Goal: Answer question/provide support: Share knowledge or assist other users

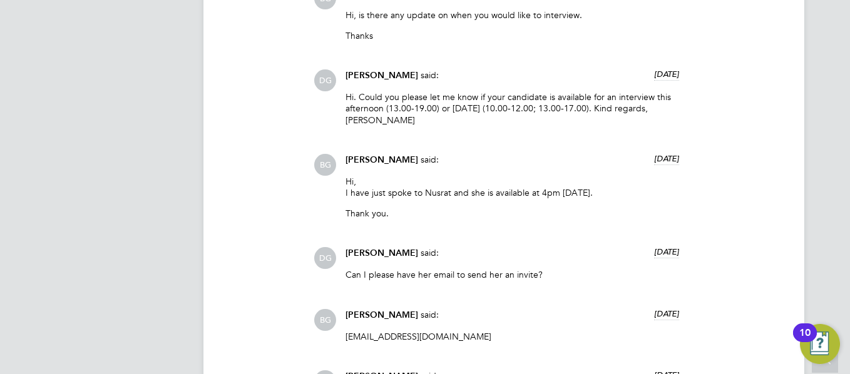
scroll to position [2278, 0]
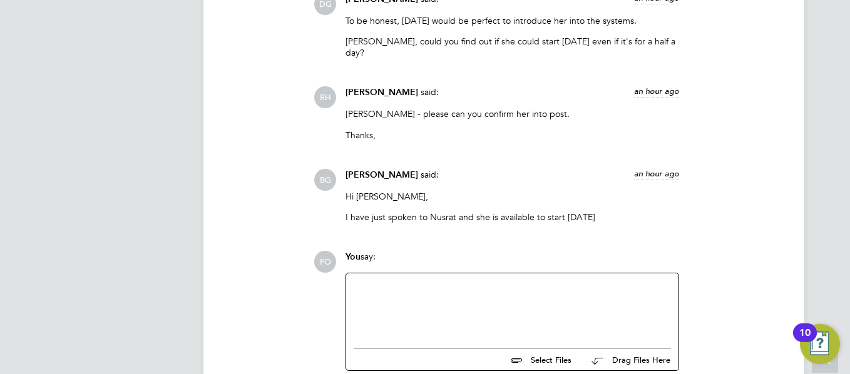
scroll to position [3880, 0]
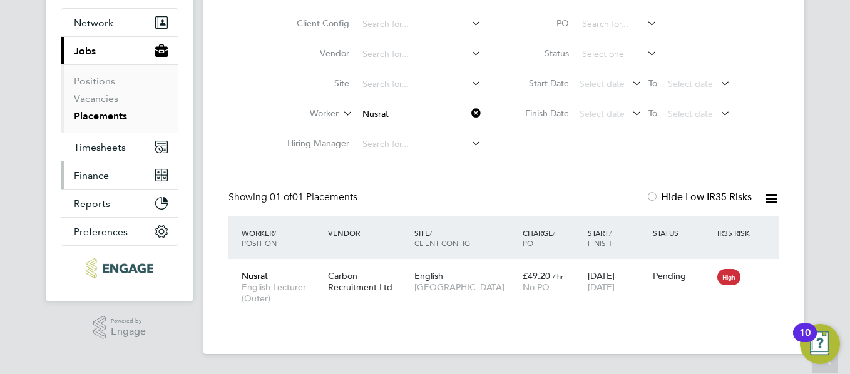
scroll to position [36, 109]
click at [97, 120] on link "Placements" at bounding box center [100, 116] width 53 height 12
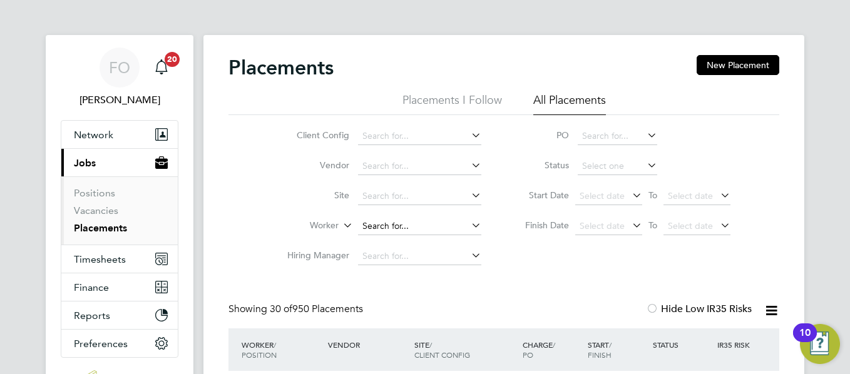
click at [383, 225] on input at bounding box center [419, 227] width 123 height 18
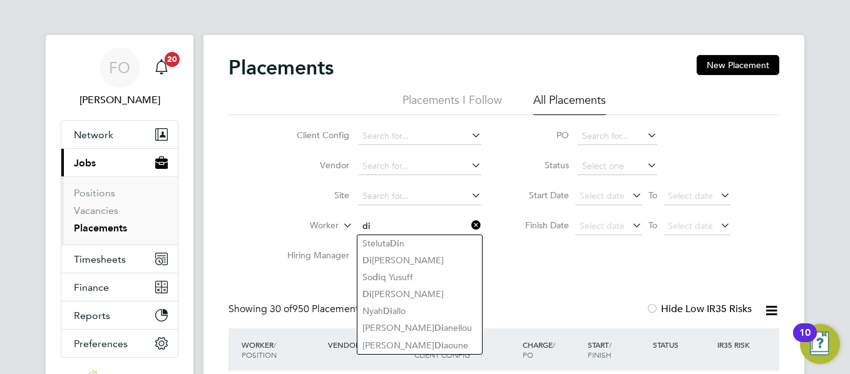
type input "d"
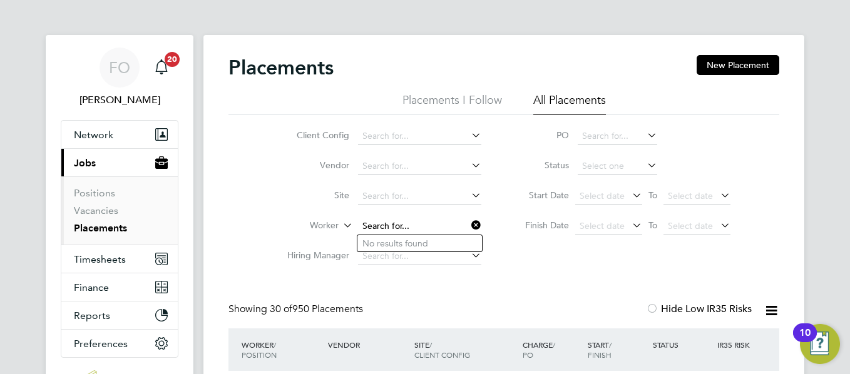
type input "h"
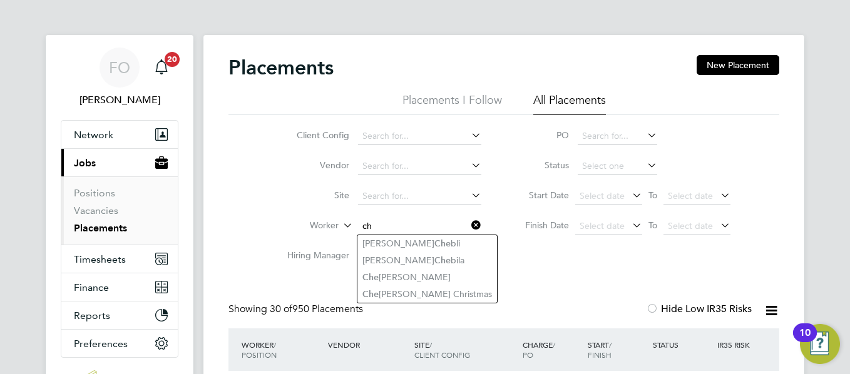
type input "c"
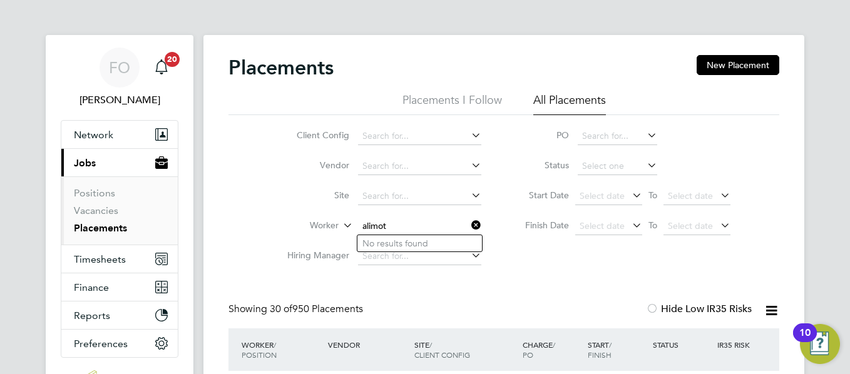
type input "alimot"
click at [103, 210] on link "Vacancies" at bounding box center [96, 211] width 44 height 12
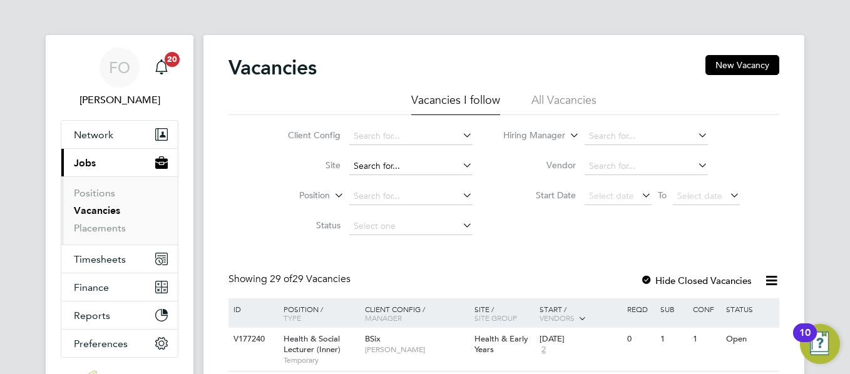
click at [385, 162] on input at bounding box center [410, 167] width 123 height 18
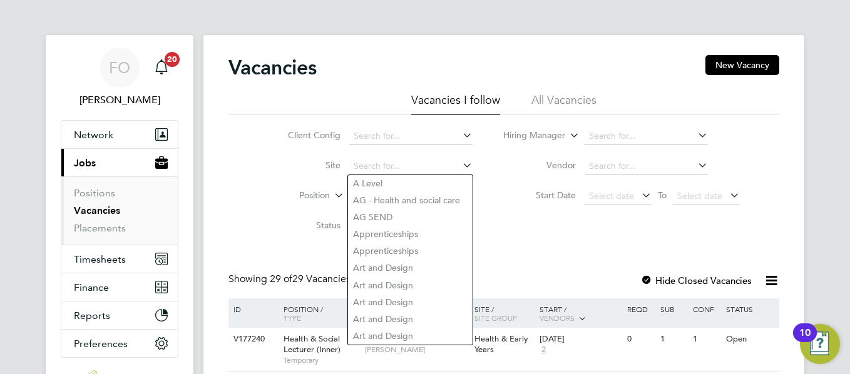
click at [568, 99] on li "All Vacancies" at bounding box center [563, 104] width 65 height 23
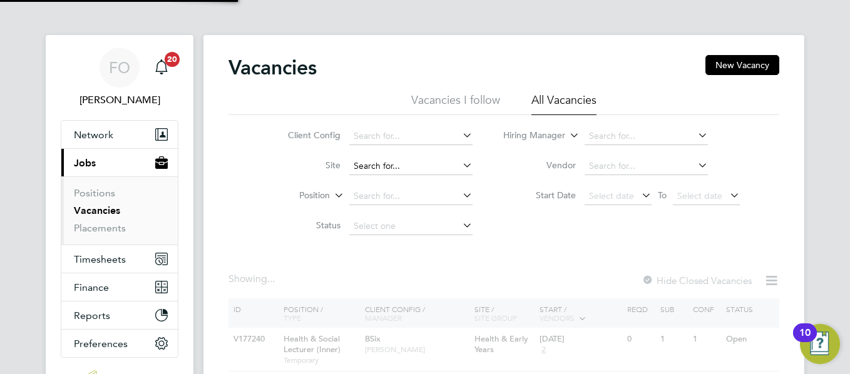
click at [389, 166] on input at bounding box center [410, 167] width 123 height 18
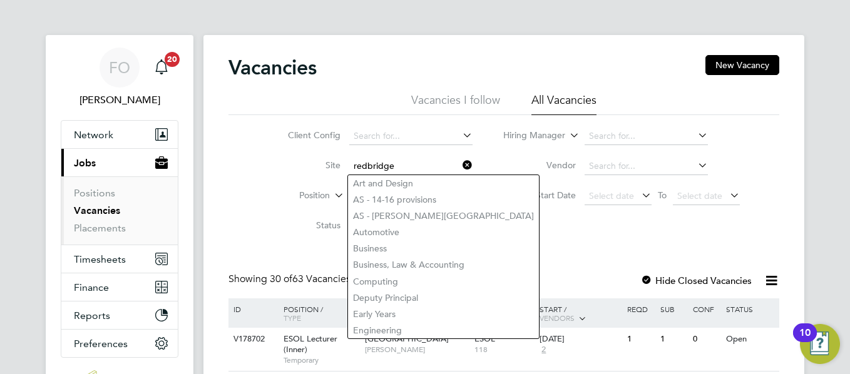
type input "redbridge"
click at [390, 58] on div "Vacancies New Vacancy" at bounding box center [503, 74] width 551 height 38
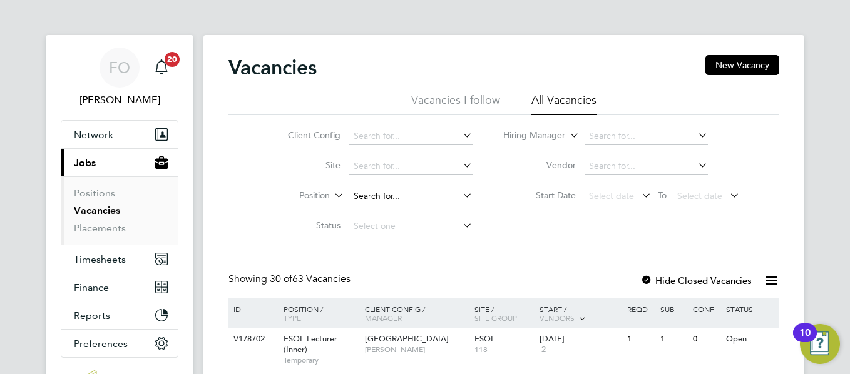
click at [427, 189] on input at bounding box center [410, 197] width 123 height 18
click at [110, 210] on link "Vacancies" at bounding box center [97, 211] width 46 height 12
click at [408, 139] on input at bounding box center [410, 137] width 123 height 18
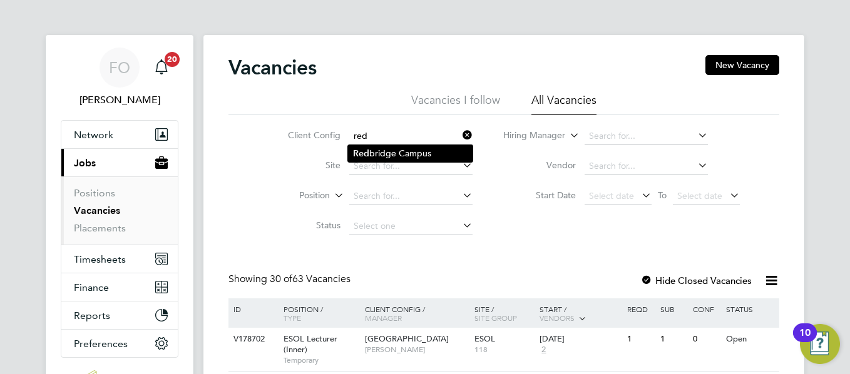
click at [403, 149] on li "Red bridge Campus" at bounding box center [410, 153] width 125 height 17
type input "[GEOGRAPHIC_DATA]"
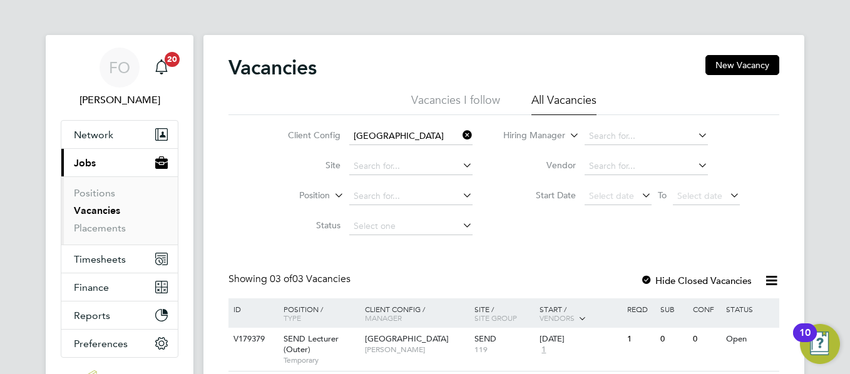
click at [847, 130] on div "FO Francesca O'Riordan Notifications 20 Applications: Network Team Members Busi…" at bounding box center [425, 252] width 850 height 505
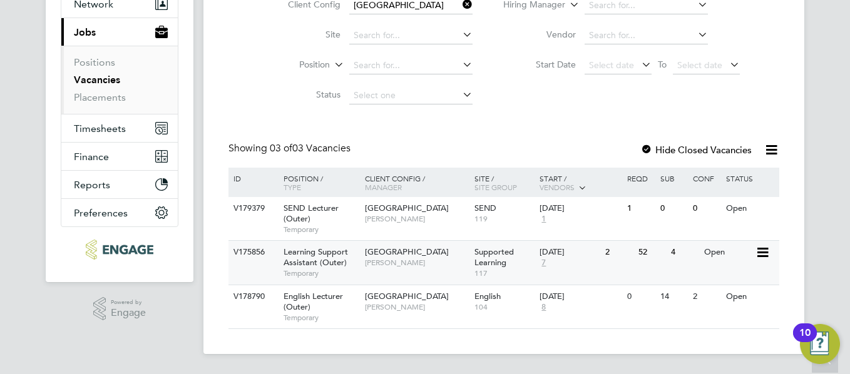
click at [422, 272] on div "Redbridge Campus Rachel Johnson" at bounding box center [417, 257] width 110 height 33
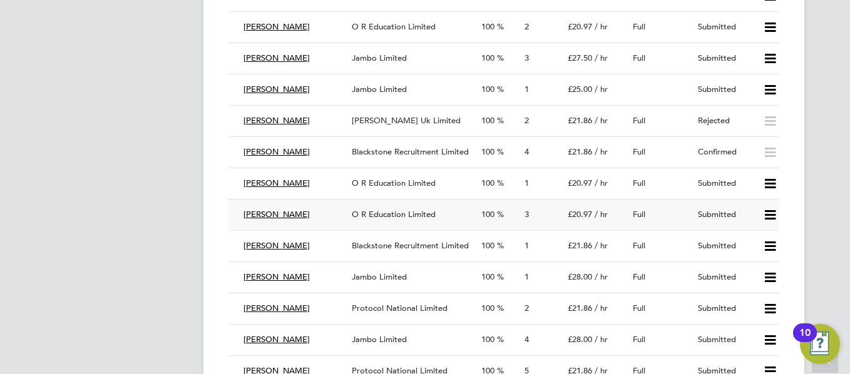
click at [686, 212] on div "Full" at bounding box center [660, 215] width 65 height 21
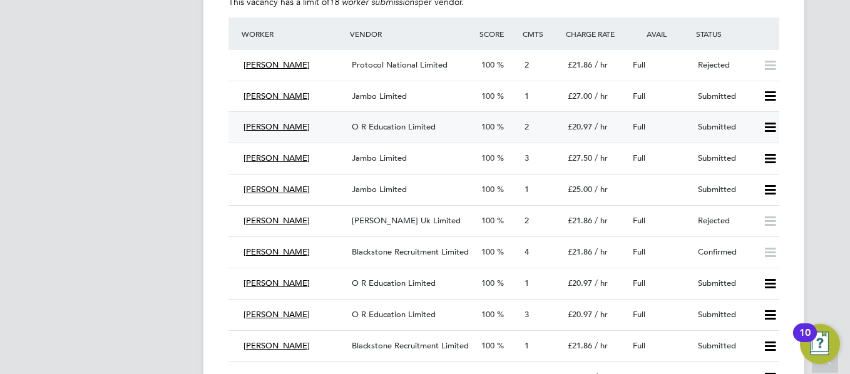
click at [665, 119] on div "Full" at bounding box center [660, 127] width 65 height 21
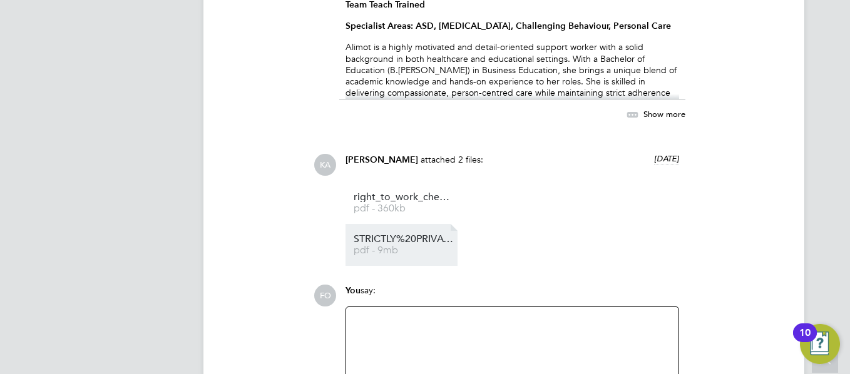
click at [405, 230] on li "STRICTLY%20PRIVATE%20AND%20CONFIDENTIAL pdf - 9mb" at bounding box center [401, 245] width 112 height 42
click at [413, 253] on span "pdf - 9mb" at bounding box center [404, 250] width 100 height 9
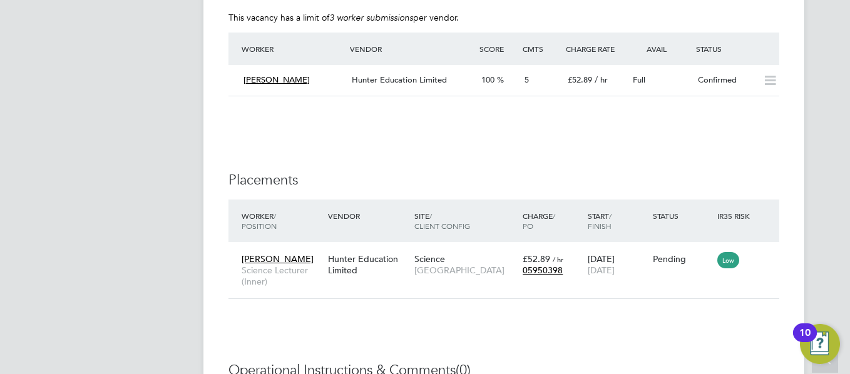
scroll to position [2353, 0]
click at [655, 83] on div "Full" at bounding box center [660, 79] width 65 height 21
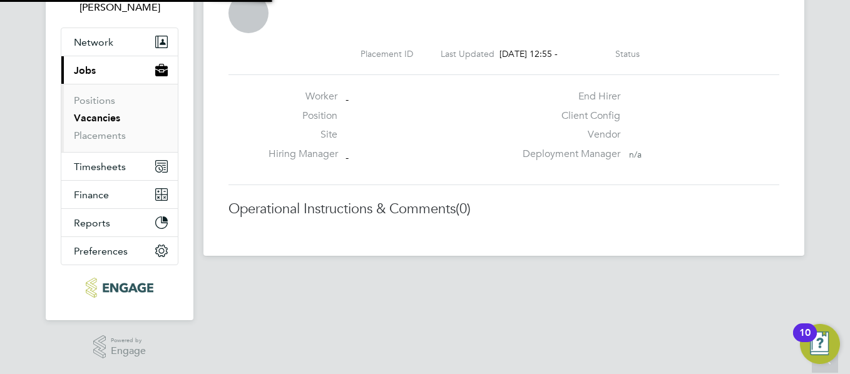
scroll to position [6, 6]
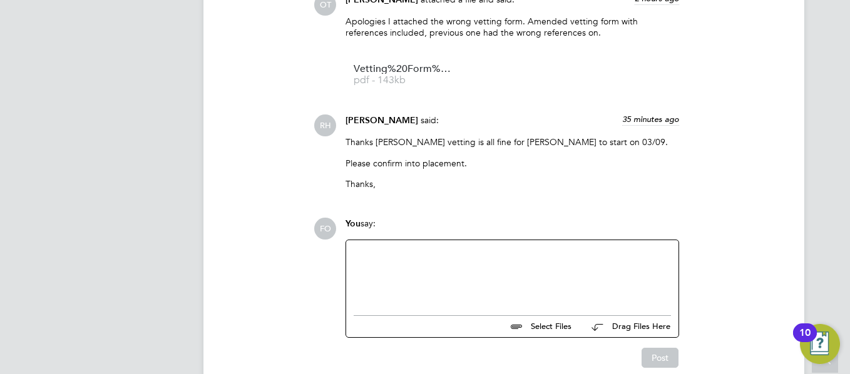
scroll to position [2490, 0]
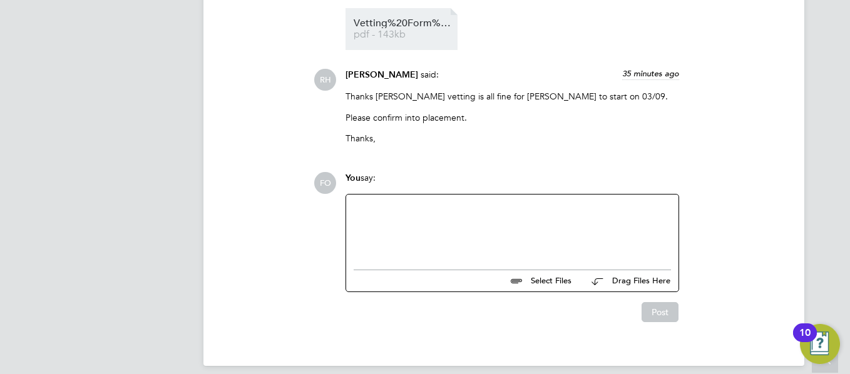
click at [403, 19] on span "Vetting%20Form%20-%20Sydney%20" at bounding box center [404, 23] width 100 height 9
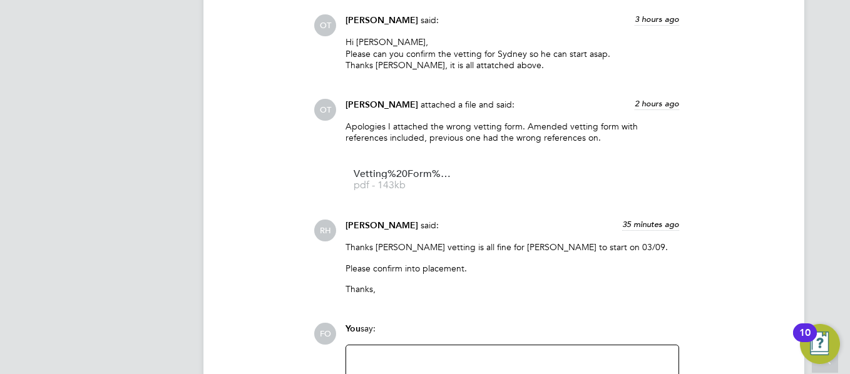
scroll to position [2315, 0]
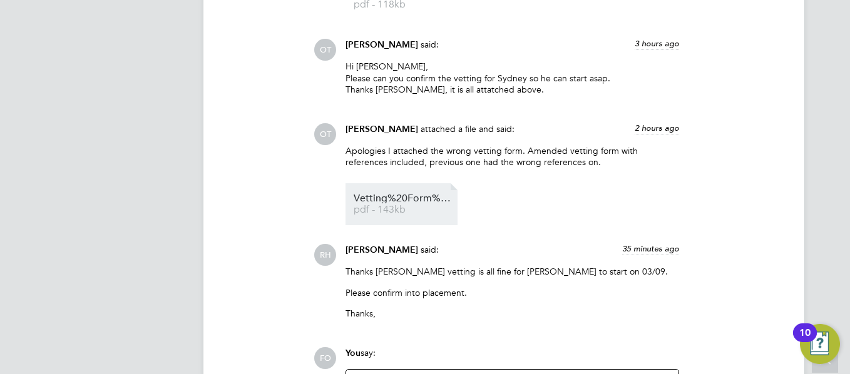
click at [411, 194] on span "Vetting%20Form%20-%20Sydney%20" at bounding box center [404, 198] width 100 height 9
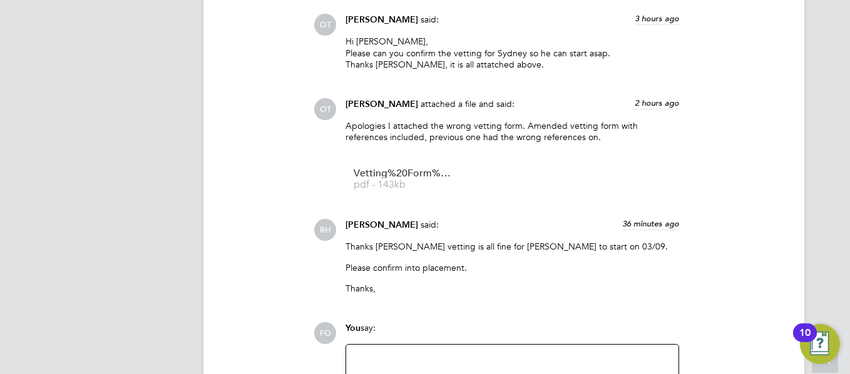
scroll to position [2365, 0]
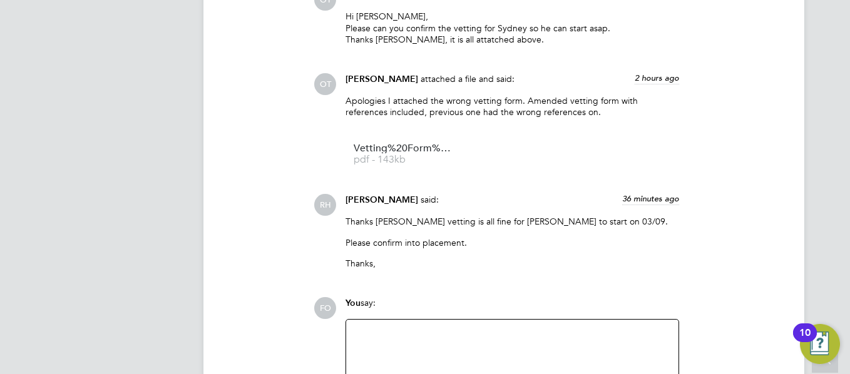
click at [409, 330] on div at bounding box center [512, 354] width 317 height 54
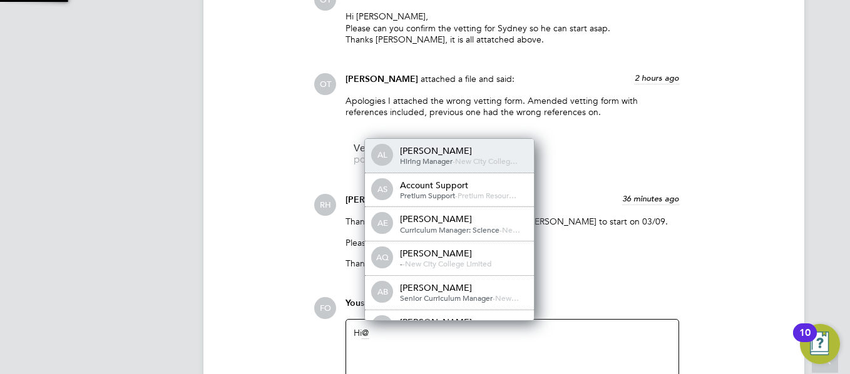
scroll to position [10, 126]
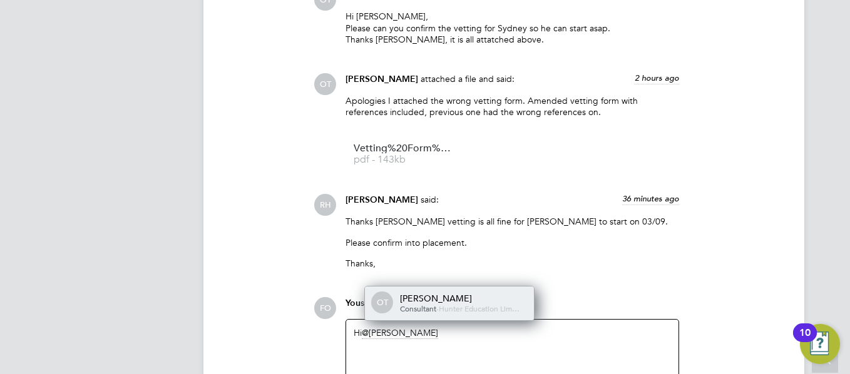
click at [455, 303] on span "Hunter Education Lim…" at bounding box center [479, 308] width 81 height 10
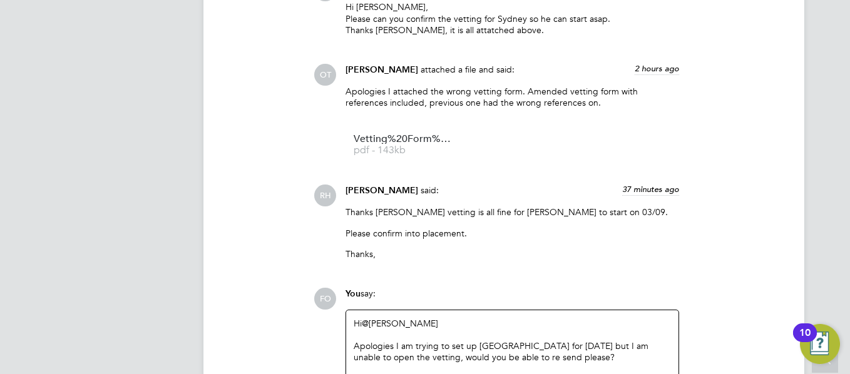
click at [722, 302] on div "FO You say: Hi @Olivia Triassi ​ Apologies I am trying to set up Sydney for Wed…" at bounding box center [547, 370] width 466 height 165
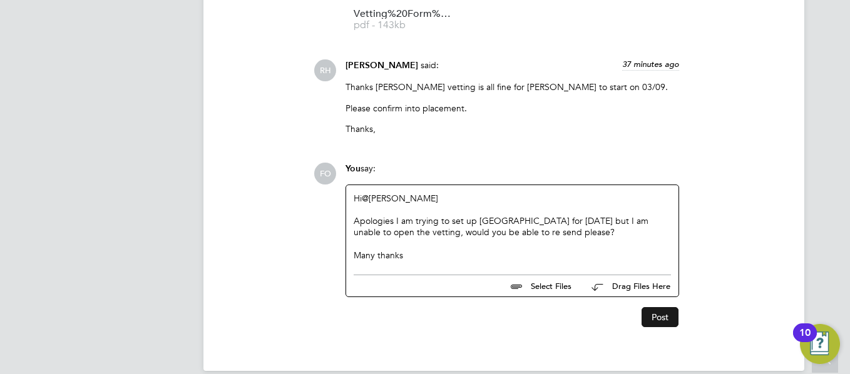
click at [659, 307] on button "Post" at bounding box center [659, 317] width 37 height 20
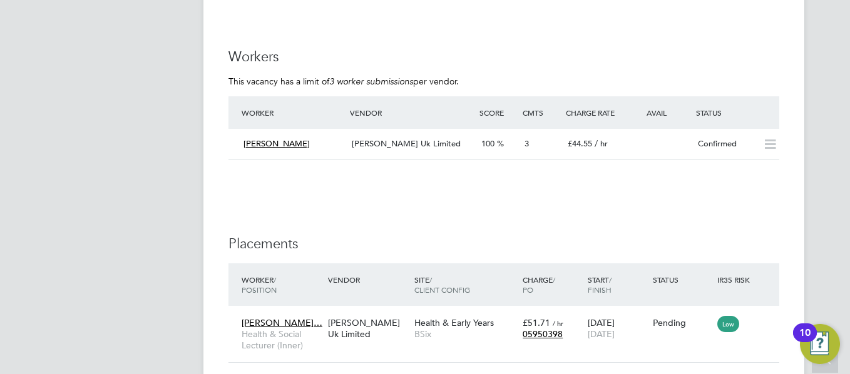
scroll to position [1737, 0]
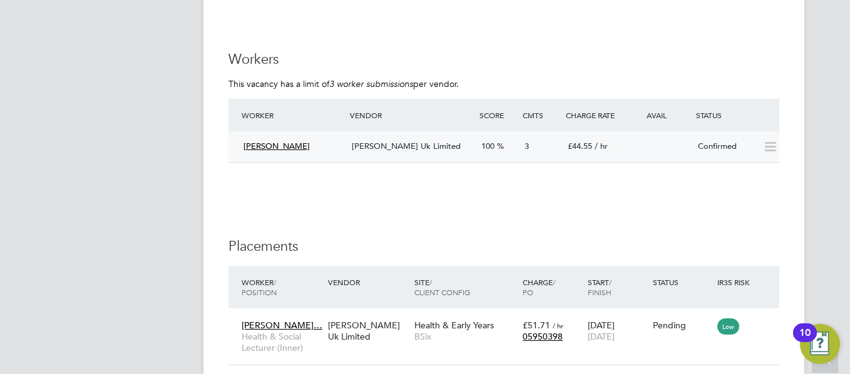
click at [682, 131] on div "[PERSON_NAME] [PERSON_NAME] Uk Limited 100 3 £44.55 / hr Confirmed" at bounding box center [503, 146] width 551 height 31
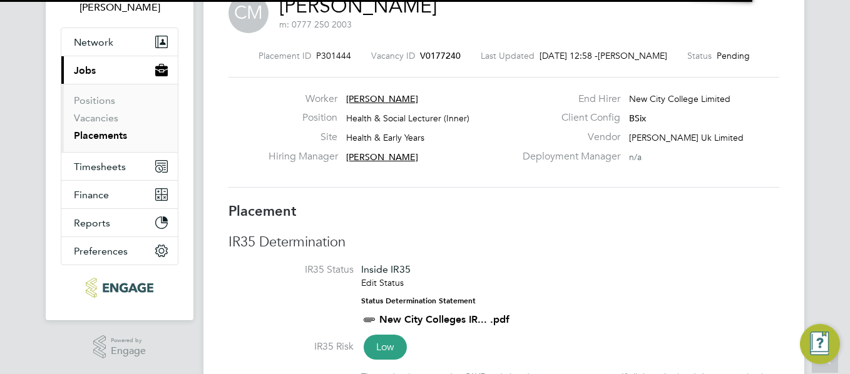
scroll to position [6, 6]
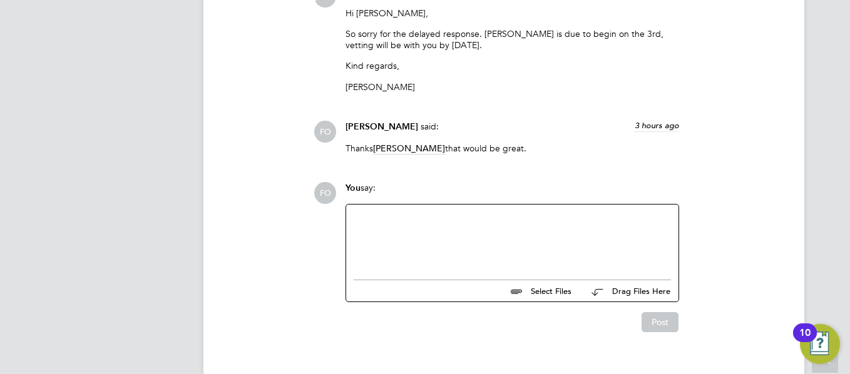
click at [432, 245] on div at bounding box center [512, 239] width 317 height 54
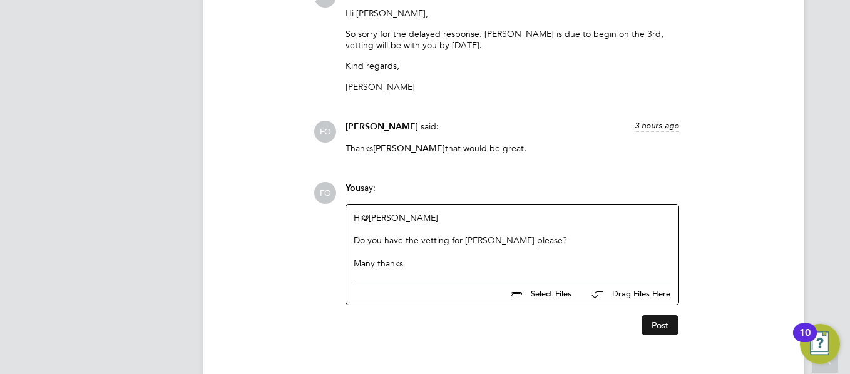
click at [668, 325] on button "Post" at bounding box center [659, 325] width 37 height 20
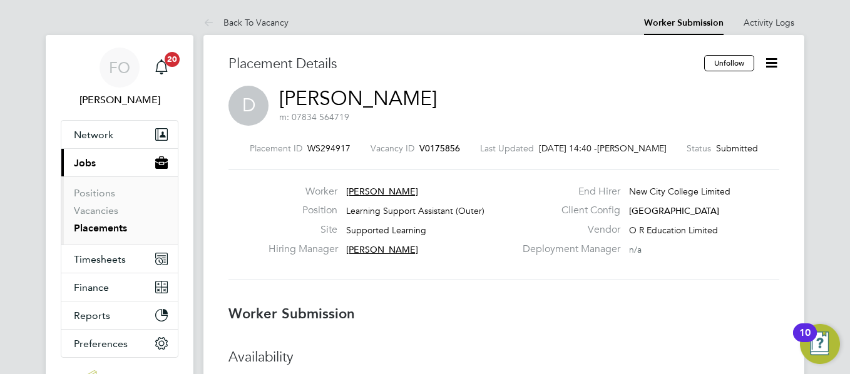
click at [110, 226] on link "Placements" at bounding box center [100, 228] width 53 height 12
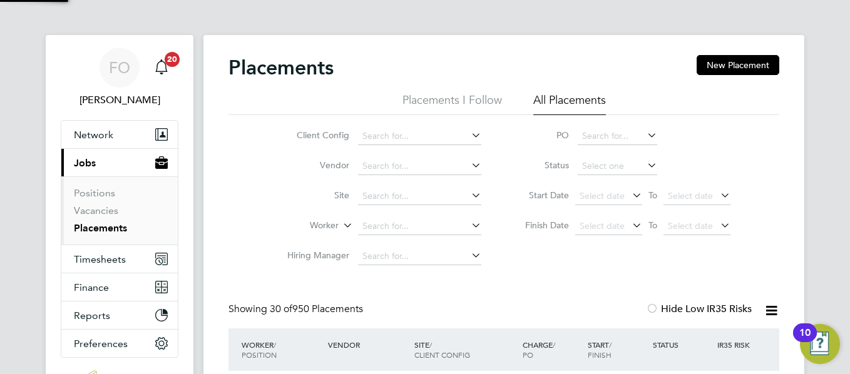
scroll to position [6, 6]
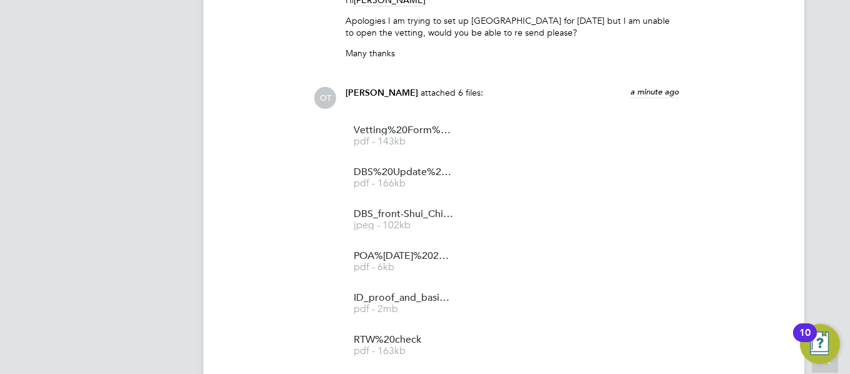
scroll to position [1098, 0]
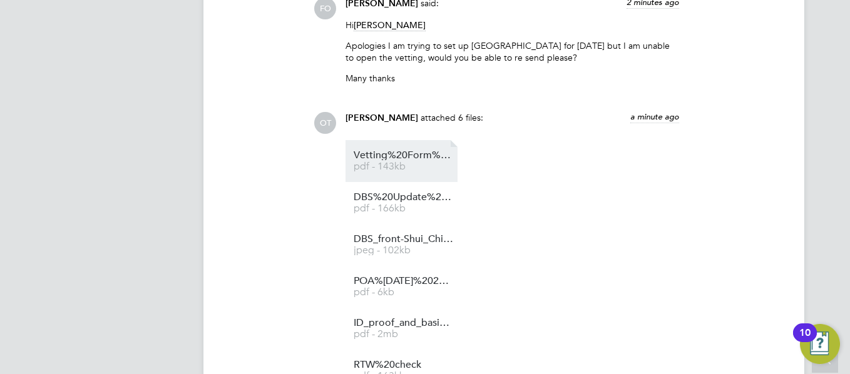
click at [409, 165] on span "pdf - 143kb" at bounding box center [404, 166] width 100 height 9
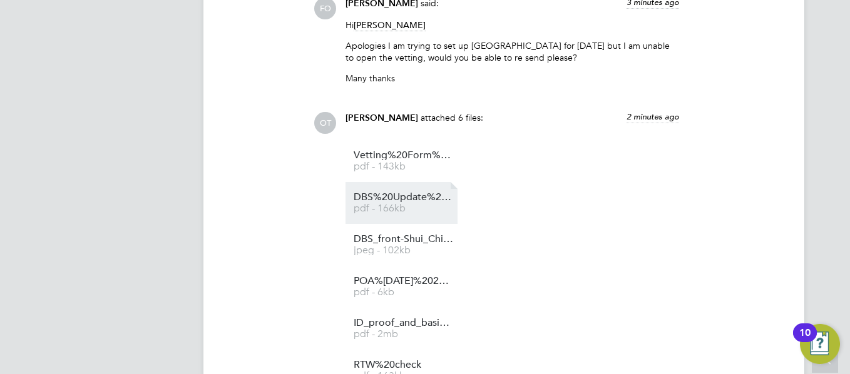
click at [418, 190] on li "DBS%20Update%20Service%20 pdf - 166kb" at bounding box center [401, 203] width 112 height 42
click at [390, 200] on span "DBS%20Update%20Service%20" at bounding box center [404, 197] width 100 height 9
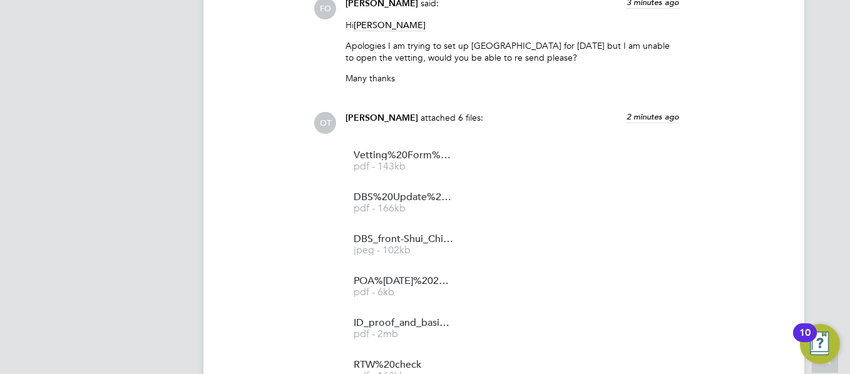
click at [607, 344] on ul "Vetting%20Form%20-%20Sydney%20 pdf - 143kb DBS%20Update%20Service%20 pdf - 166k…" at bounding box center [512, 266] width 334 height 252
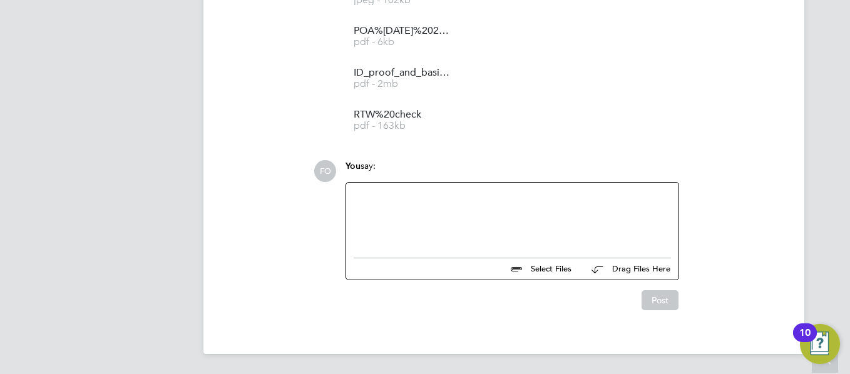
click at [482, 215] on div at bounding box center [512, 217] width 317 height 54
click at [512, 190] on div "Much appreciated, thank you :)" at bounding box center [512, 217] width 317 height 54
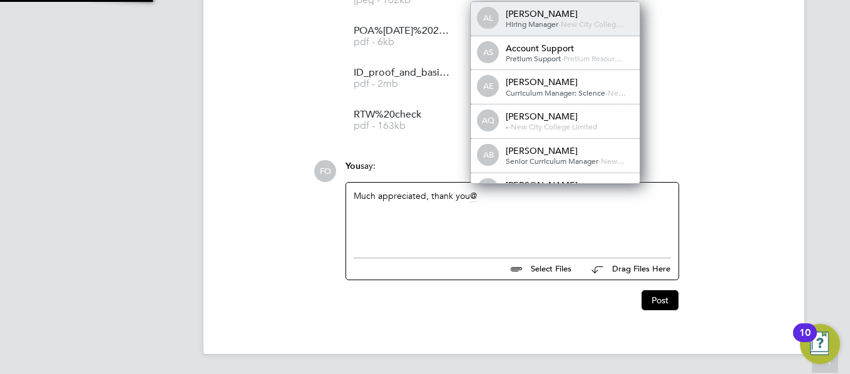
scroll to position [0, 0]
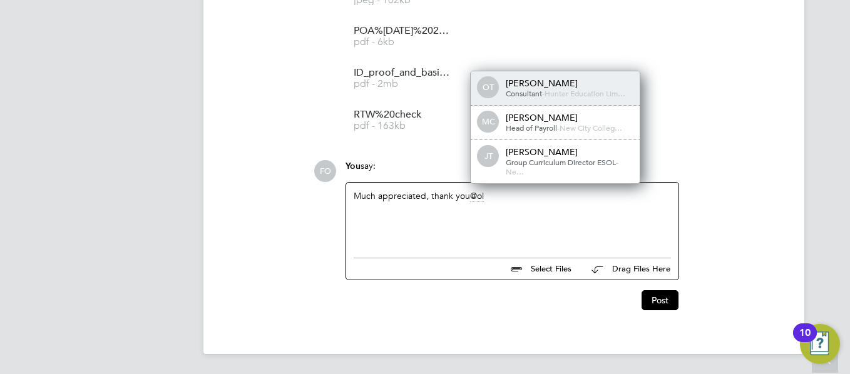
click at [579, 82] on div "Olivia Triassi" at bounding box center [568, 83] width 125 height 11
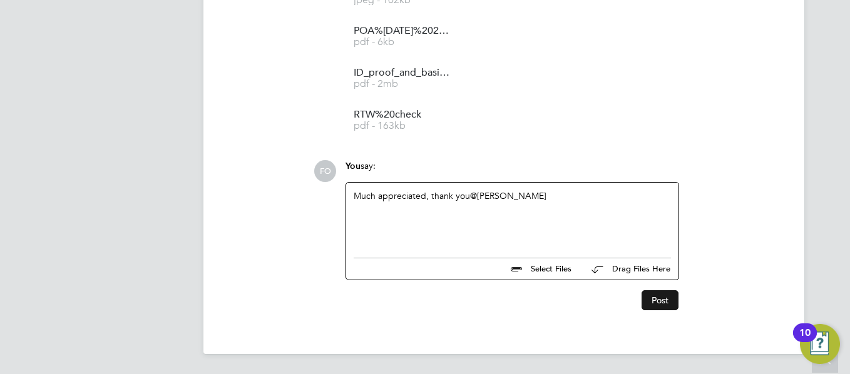
click at [668, 304] on button "Post" at bounding box center [659, 300] width 37 height 20
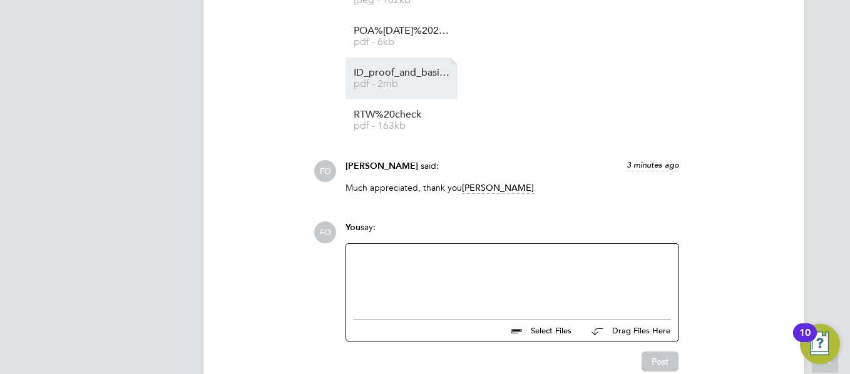
click at [409, 71] on span "ID_proof_and_basic_document" at bounding box center [404, 72] width 100 height 9
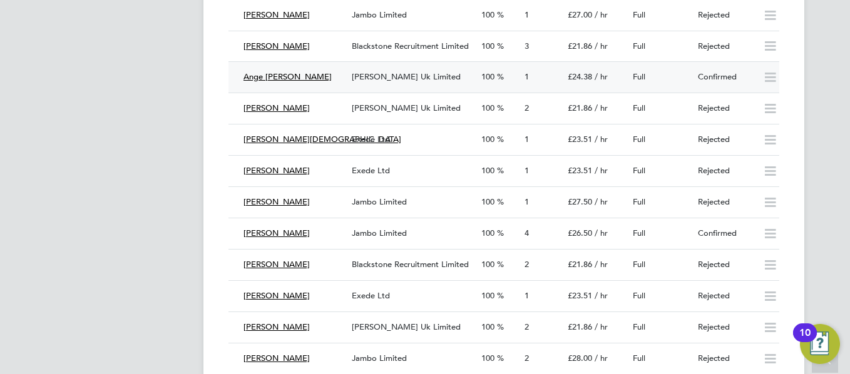
click at [677, 69] on div "Full" at bounding box center [660, 77] width 65 height 21
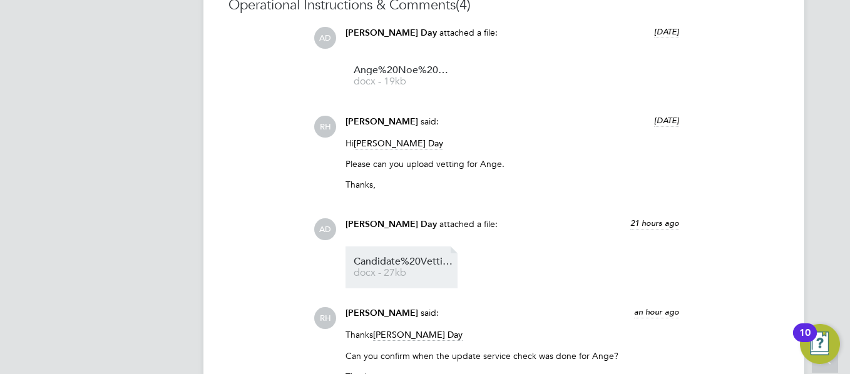
click at [418, 255] on li "Candidate%20Vetting%20Form%20-%20ange%20noe%20mootoo docx - 27kb" at bounding box center [401, 268] width 112 height 42
click at [412, 271] on span "docx - 27kb" at bounding box center [404, 272] width 100 height 9
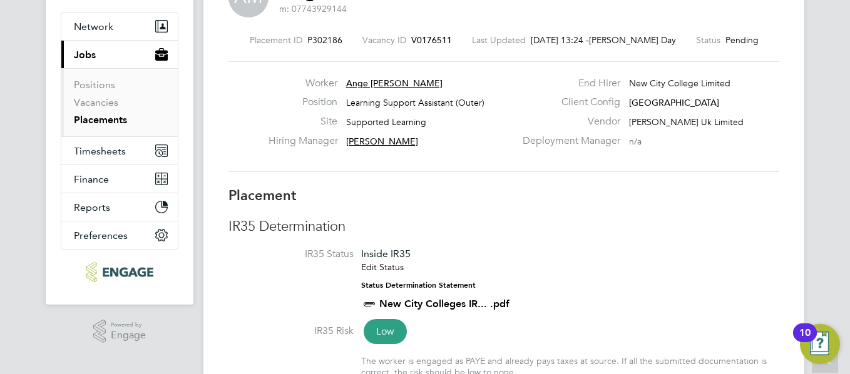
scroll to position [83, 0]
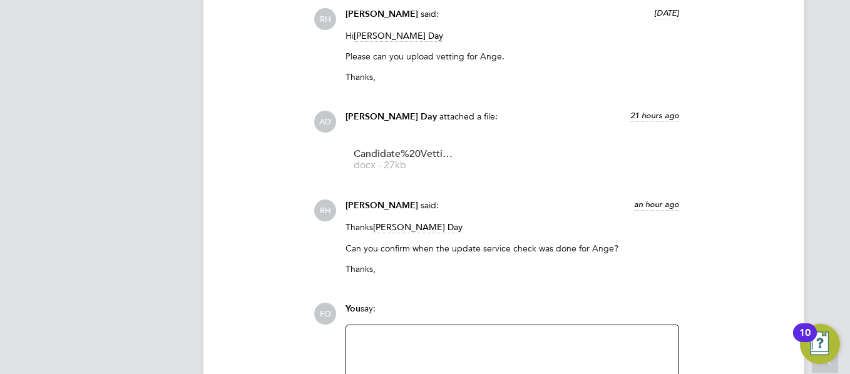
scroll to position [2011, 0]
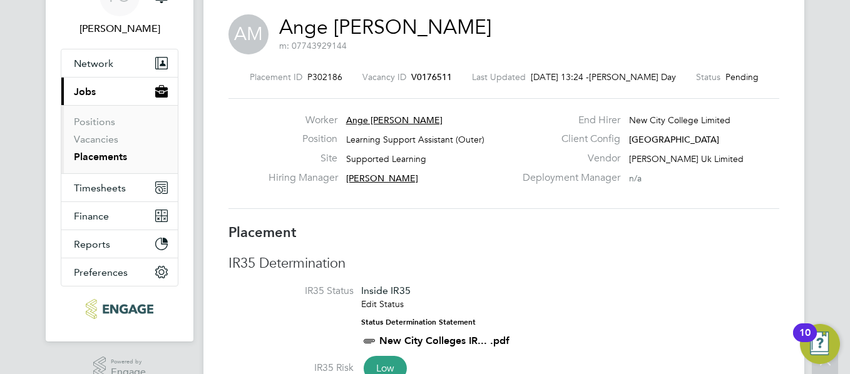
scroll to position [0, 0]
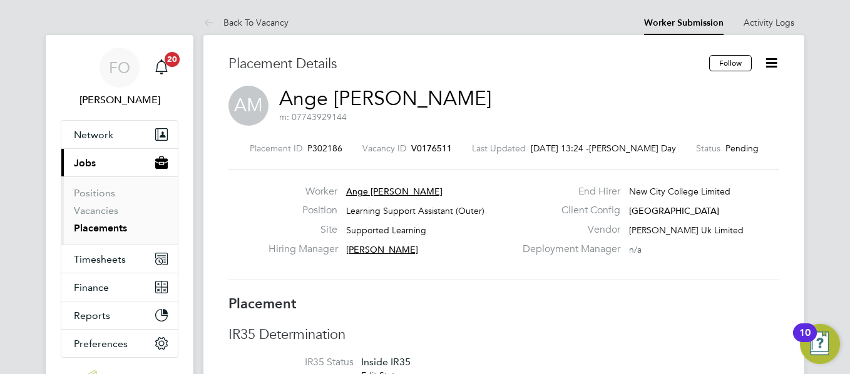
click at [449, 145] on span "V0176511" at bounding box center [431, 148] width 41 height 11
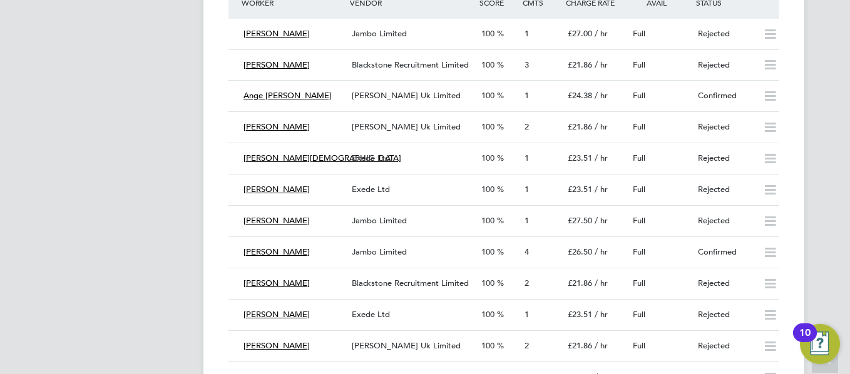
scroll to position [2412, 0]
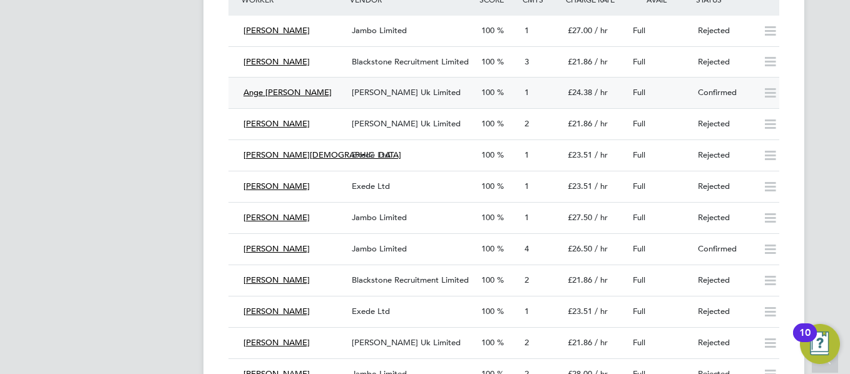
click at [359, 92] on span "[PERSON_NAME] Uk Limited" at bounding box center [406, 92] width 109 height 11
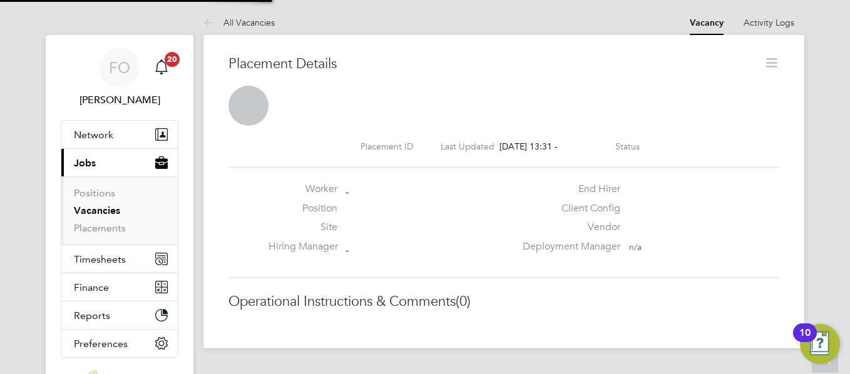
scroll to position [6, 6]
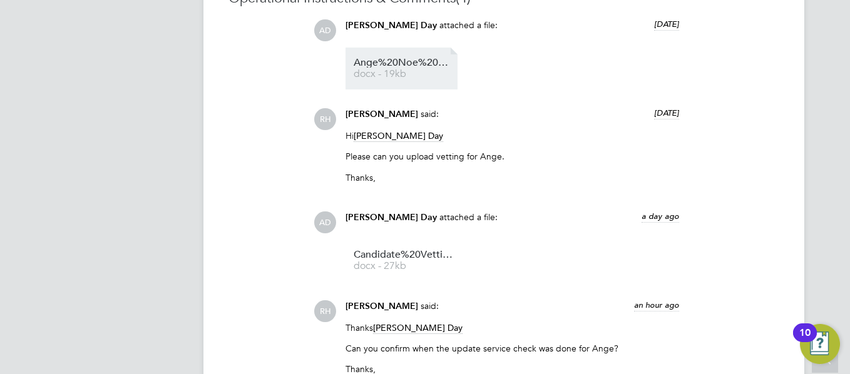
click at [424, 55] on li "Ange%20Noe%20Mootoo%20CV docx - 19kb" at bounding box center [401, 69] width 112 height 42
click at [400, 62] on span "Ange%20Noe%20Mootoo%20CV" at bounding box center [404, 62] width 100 height 9
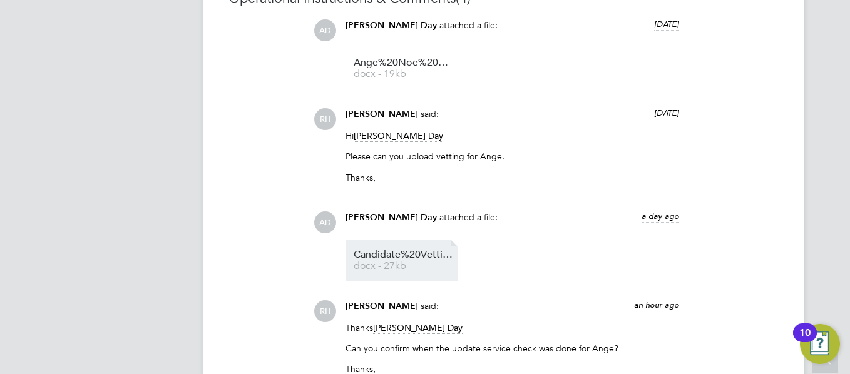
click at [400, 254] on span "Candidate%20Vetting%20Form%20-%20ange%20noe%20mootoo" at bounding box center [404, 254] width 100 height 9
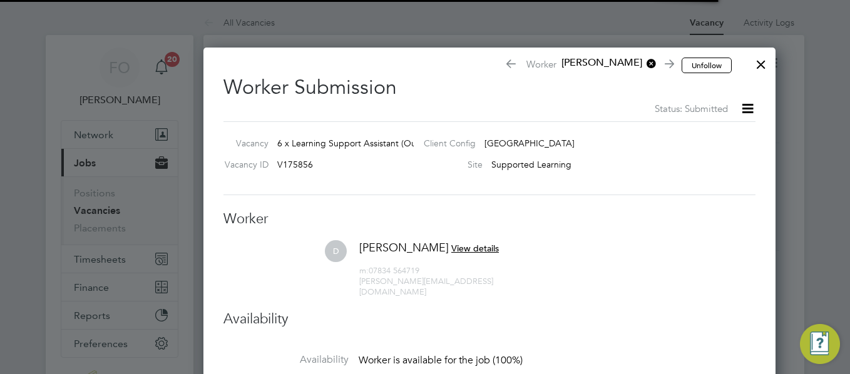
click at [849, 111] on div at bounding box center [425, 187] width 850 height 374
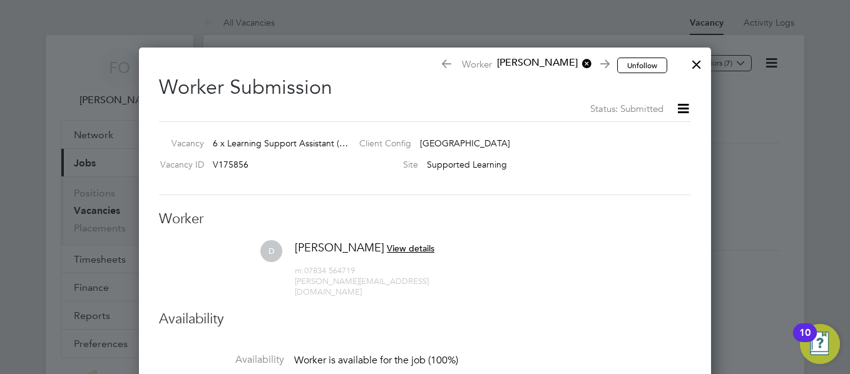
click at [625, 280] on li "D [PERSON_NAME] View details m: 07834 564719 [PERSON_NAME][EMAIL_ADDRESS][DOMAI…" at bounding box center [425, 275] width 532 height 70
click at [694, 61] on div at bounding box center [696, 61] width 23 height 23
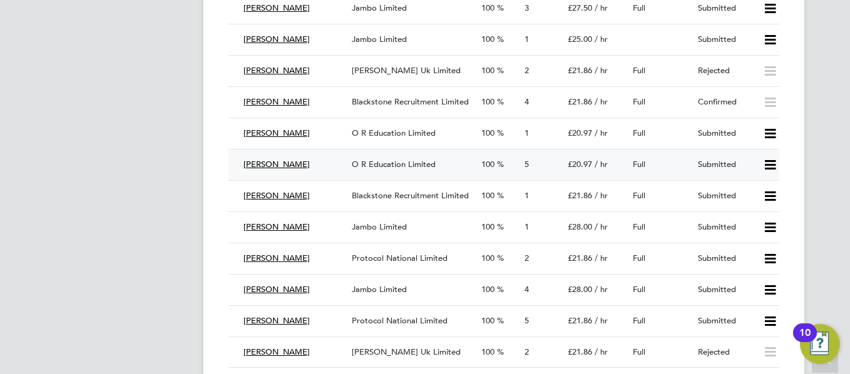
click at [329, 156] on div "[PERSON_NAME]" at bounding box center [292, 165] width 108 height 21
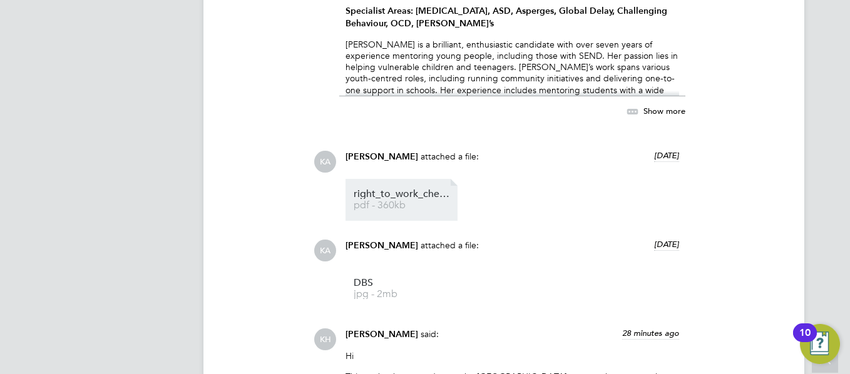
click at [384, 209] on span "pdf - 360kb" at bounding box center [404, 205] width 100 height 9
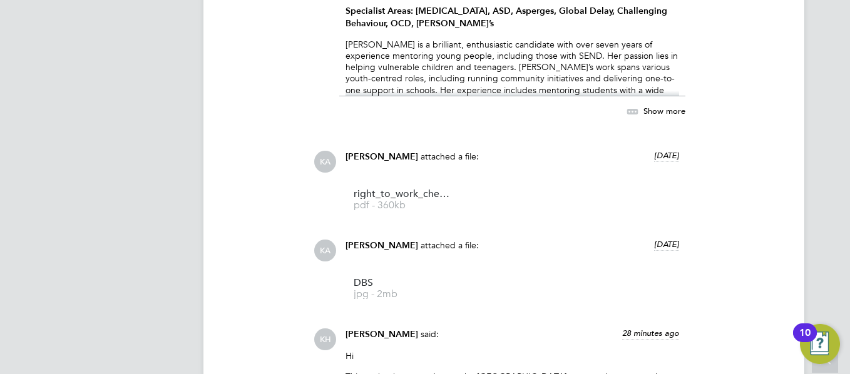
click at [655, 111] on span "Show more" at bounding box center [664, 111] width 42 height 11
